Goal: Communication & Community: Answer question/provide support

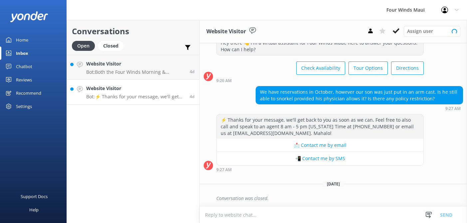
scroll to position [24, 0]
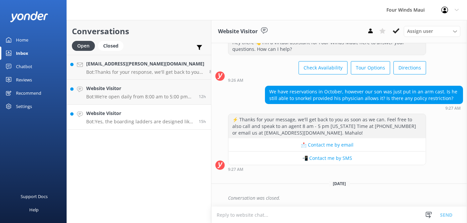
click at [97, 118] on div "Website Visitor Bot: Yes, the boarding ladders are designed like steps that ext…" at bounding box center [139, 117] width 107 height 15
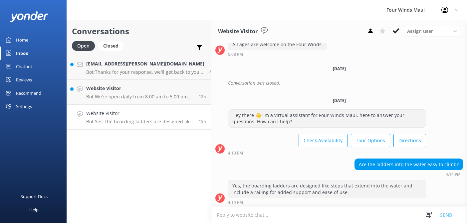
scroll to position [93, 0]
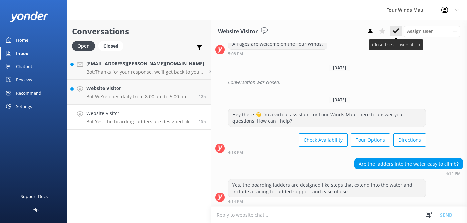
click at [393, 29] on icon at bounding box center [395, 31] width 7 height 7
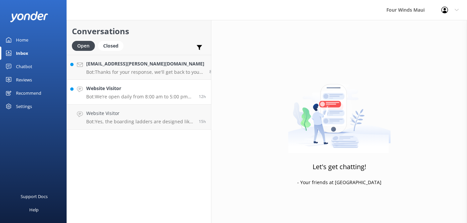
click at [135, 92] on h4 "Website Visitor" at bounding box center [139, 88] width 107 height 7
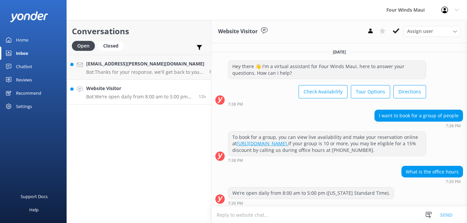
scroll to position [8, 0]
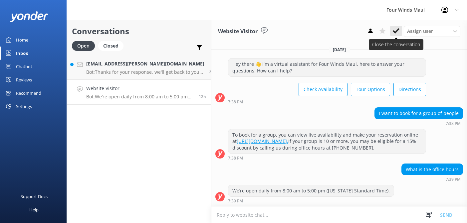
click at [395, 30] on icon at bounding box center [395, 31] width 7 height 7
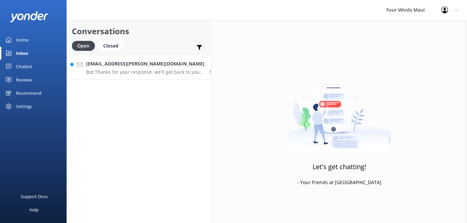
click at [136, 72] on p "Bot: Thanks for your response, we'll get back to you as soon as we can during o…" at bounding box center [145, 72] width 118 height 6
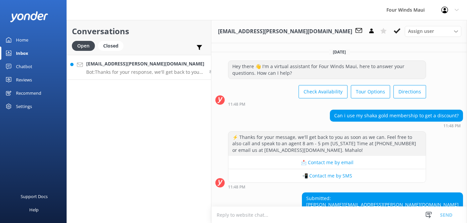
scroll to position [42, 0]
